Goal: Information Seeking & Learning: Learn about a topic

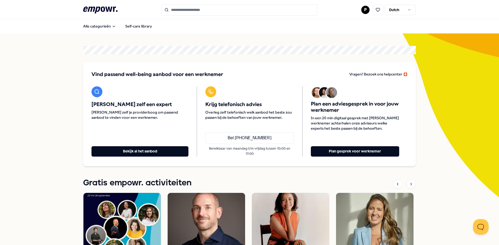
click at [186, 8] on input "Search for products, categories or subcategories" at bounding box center [239, 9] width 156 height 11
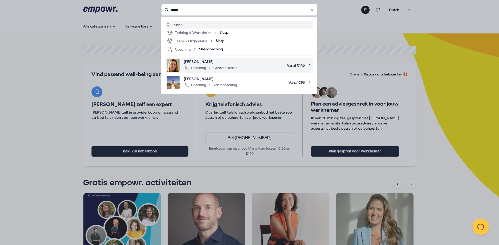
click at [245, 66] on span "Vanaf € 145" at bounding box center [277, 65] width 70 height 13
type input "*****"
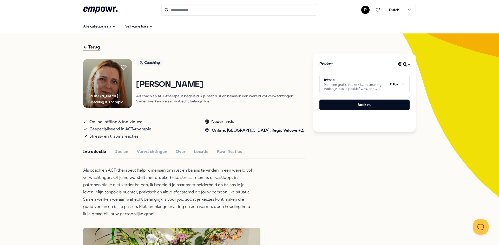
click at [352, 82] on html ".empowr-logo_svg__cls-1{fill:#03032f} P Dutch Alle categorieën Self-care librar…" at bounding box center [249, 122] width 499 height 245
click at [275, 70] on html ".empowr-logo_svg__cls-1{fill:#03032f} P Dutch Alle categorieën Self-care librar…" at bounding box center [249, 122] width 499 height 245
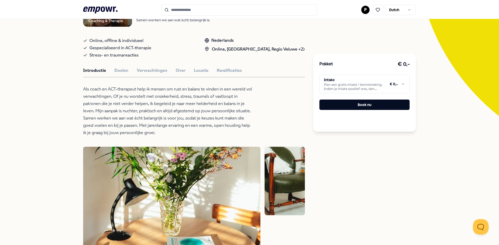
scroll to position [78, 0]
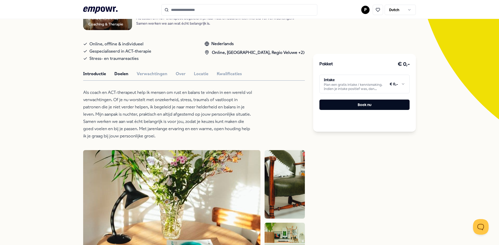
click at [114, 72] on button "Doelen" at bounding box center [121, 74] width 14 height 7
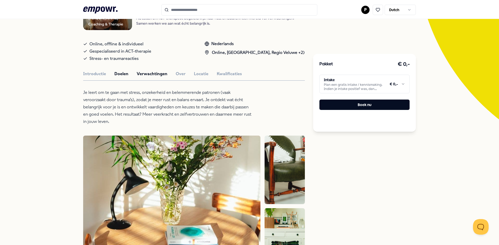
click at [142, 73] on button "Verwachtingen" at bounding box center [152, 74] width 31 height 7
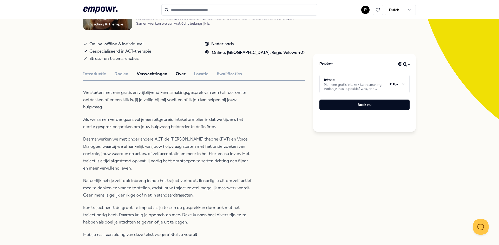
click at [178, 74] on button "Over" at bounding box center [181, 74] width 10 height 7
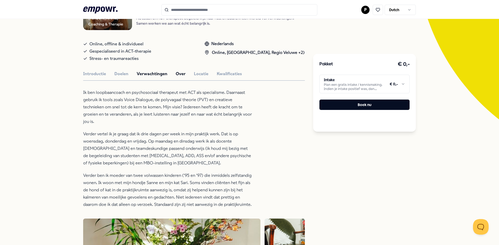
click at [153, 71] on button "Verwachtingen" at bounding box center [152, 74] width 31 height 7
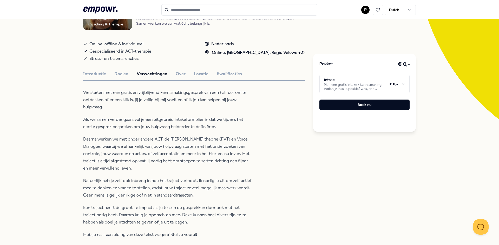
click at [170, 73] on div "Introductie Doelen Verwachtingen Over Locatie Kwalificaties" at bounding box center [194, 74] width 222 height 7
click at [176, 73] on button "Over" at bounding box center [181, 74] width 10 height 7
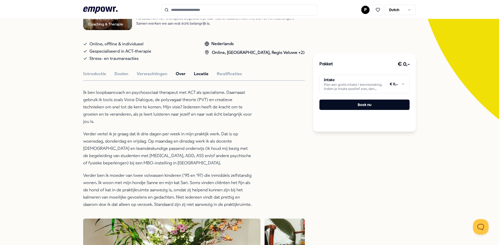
click at [194, 75] on button "Locatie" at bounding box center [201, 74] width 15 height 7
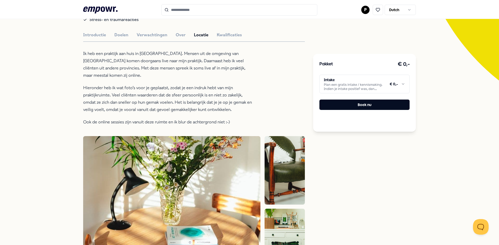
scroll to position [99, 0]
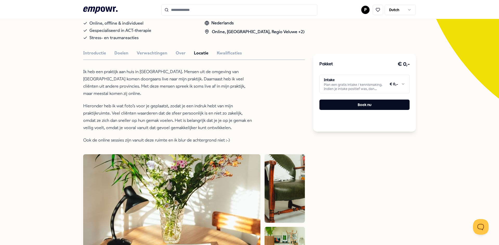
click at [228, 54] on button "Kwalificaties" at bounding box center [229, 53] width 25 height 7
